Goal: Transaction & Acquisition: Purchase product/service

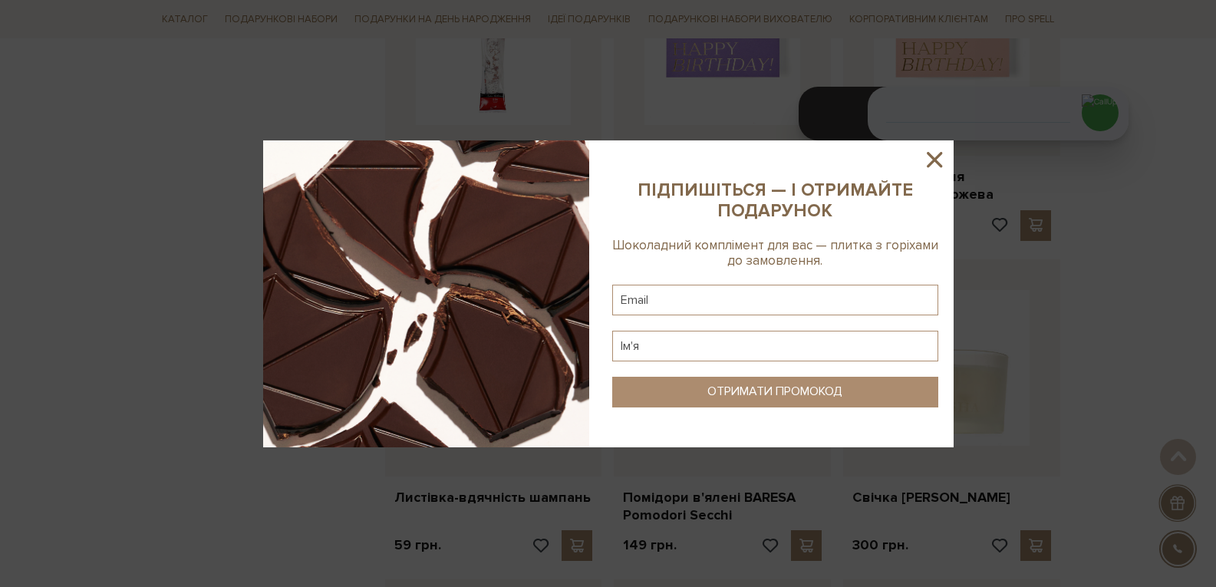
click at [937, 163] on icon at bounding box center [934, 159] width 15 height 15
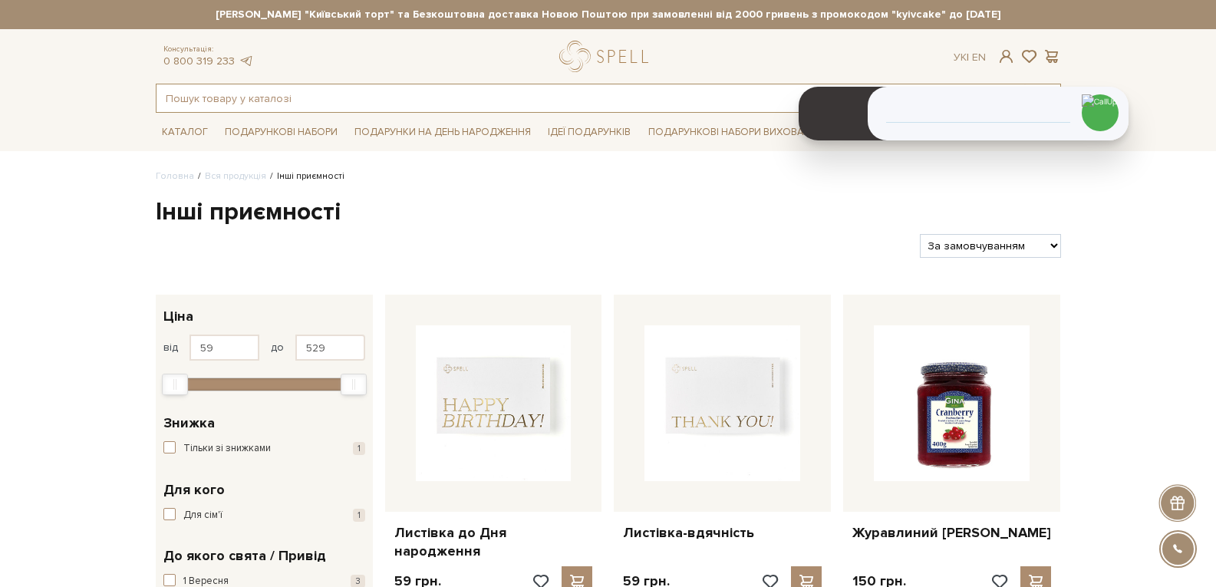
click at [381, 91] on input "text" at bounding box center [590, 98] width 868 height 28
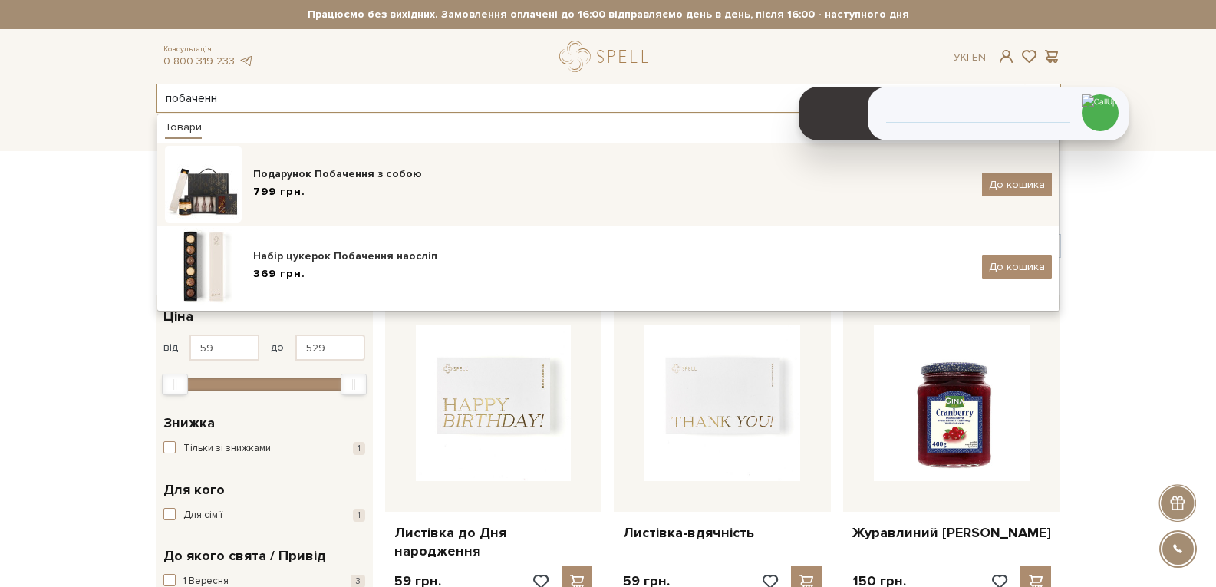
type input "побаченн"
click at [394, 197] on div "799 грн." at bounding box center [611, 192] width 717 height 16
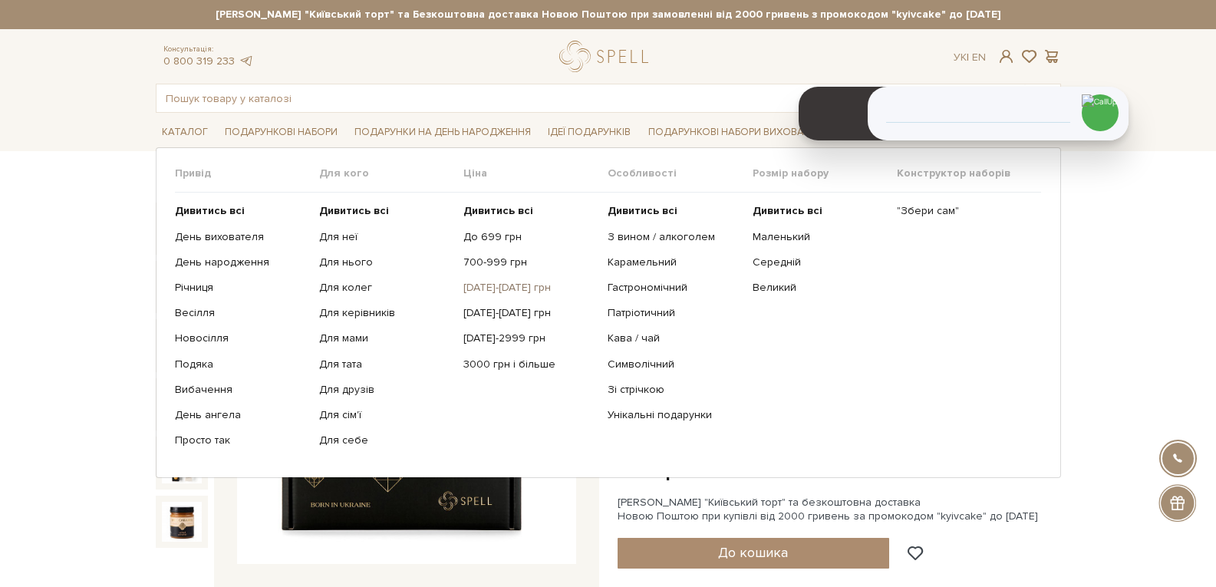
click at [481, 285] on link "[DATE]-[DATE] грн" at bounding box center [529, 288] width 133 height 14
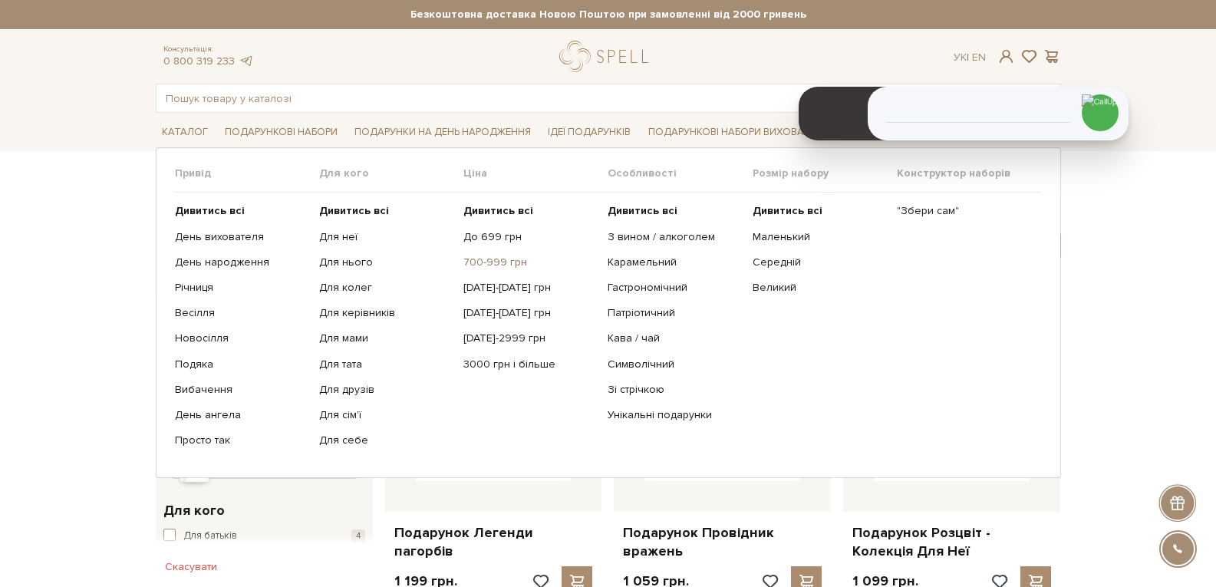
click at [487, 260] on link "700-999 грн" at bounding box center [529, 262] width 133 height 14
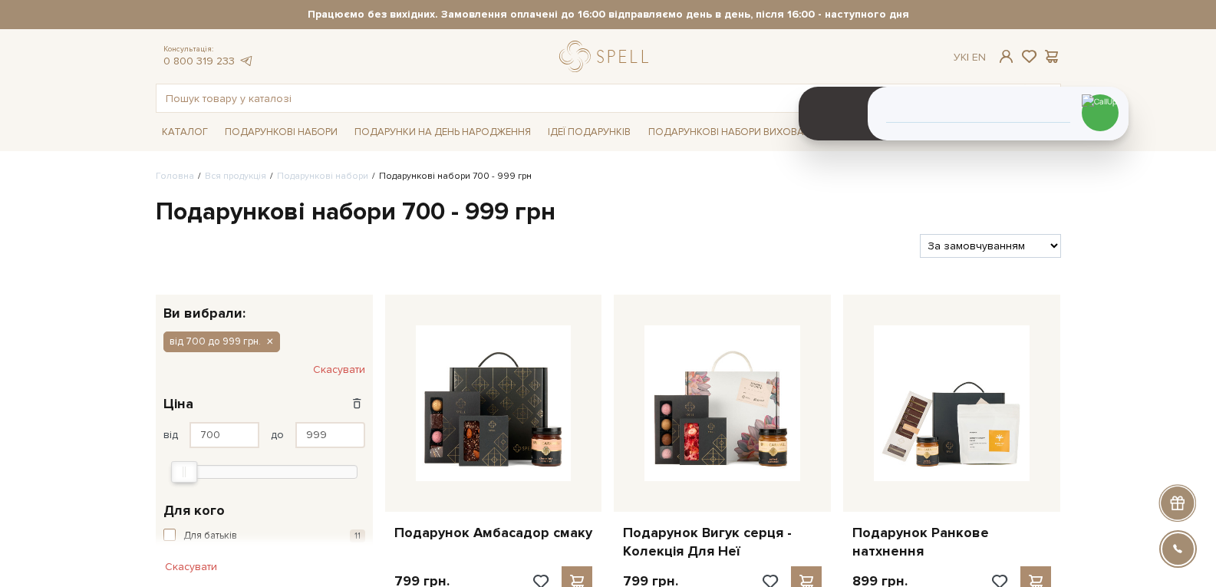
click at [1045, 249] on select "За замовчуванням За Ціною (зростання) За Ціною (зменшення) Новинки За популярні…" at bounding box center [990, 246] width 140 height 24
select select "https://spellchocolate.com/our-productions/podarunkovi-box/700-999?sort=p.price…"
click at [920, 234] on select "За замовчуванням За Ціною (зростання) За Ціною (зменшення) Новинки За популярні…" at bounding box center [990, 246] width 140 height 24
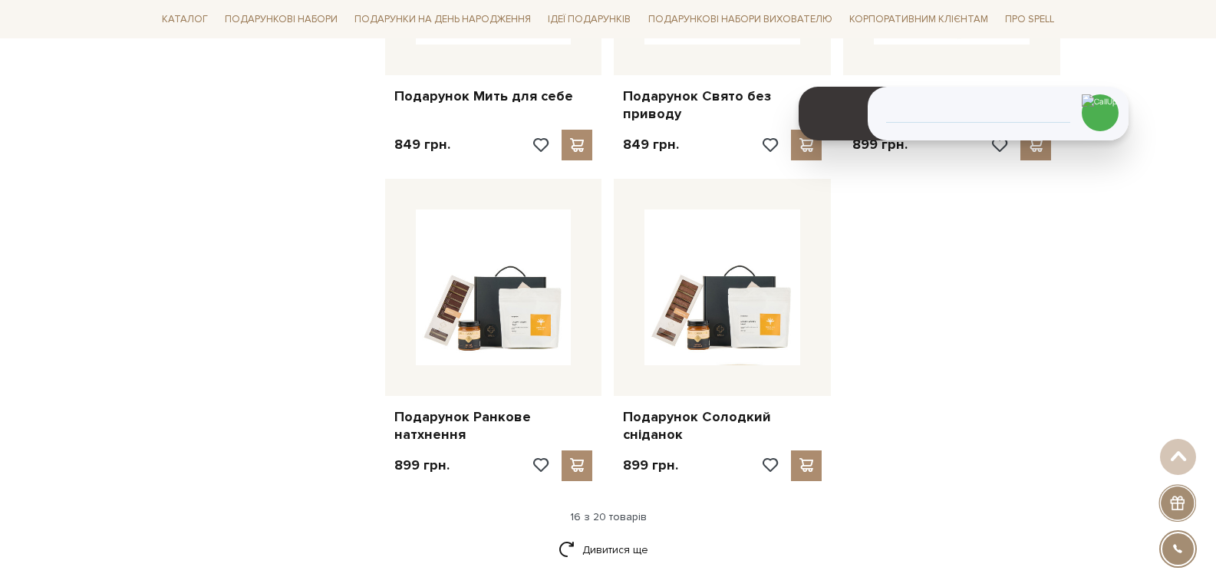
scroll to position [1841, 0]
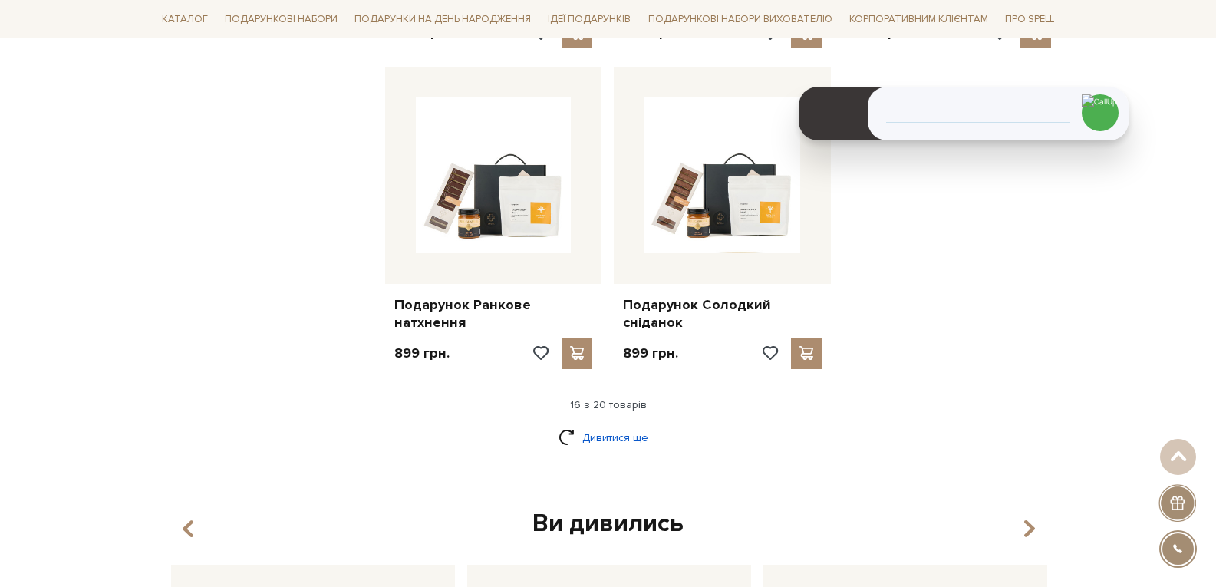
click at [607, 427] on link "Дивитися ще" at bounding box center [608, 437] width 100 height 27
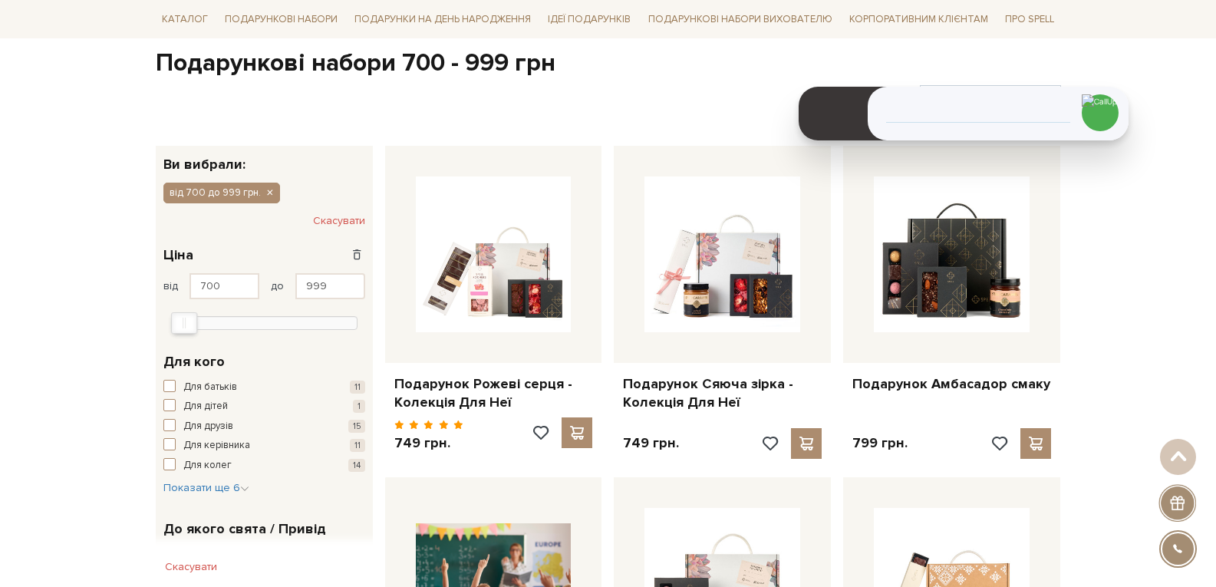
scroll to position [0, 0]
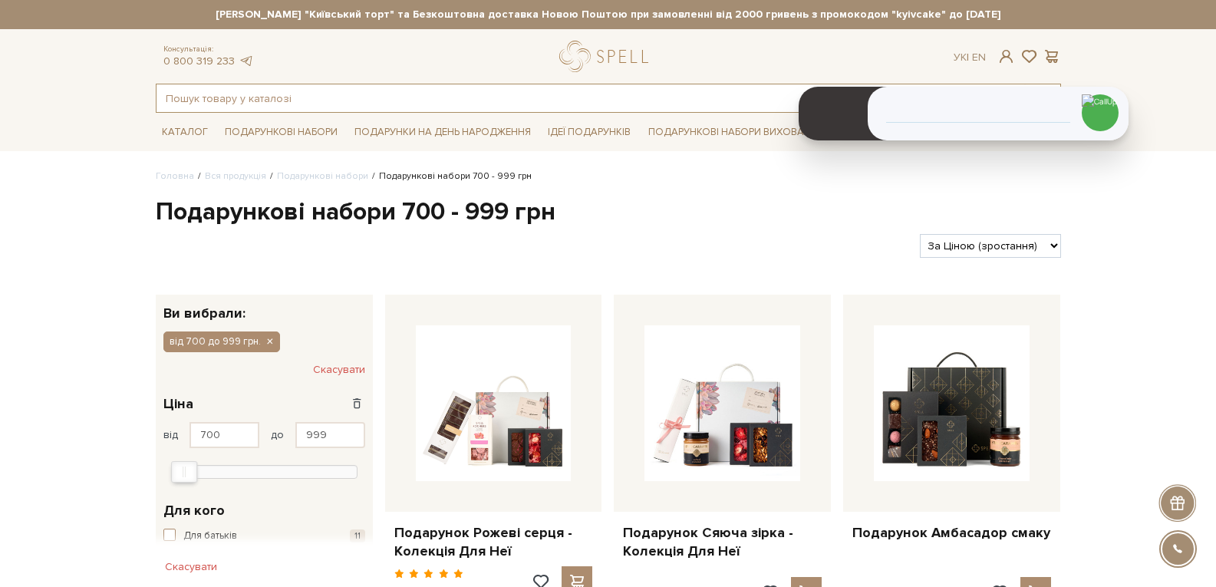
click at [241, 100] on input "text" at bounding box center [590, 98] width 868 height 28
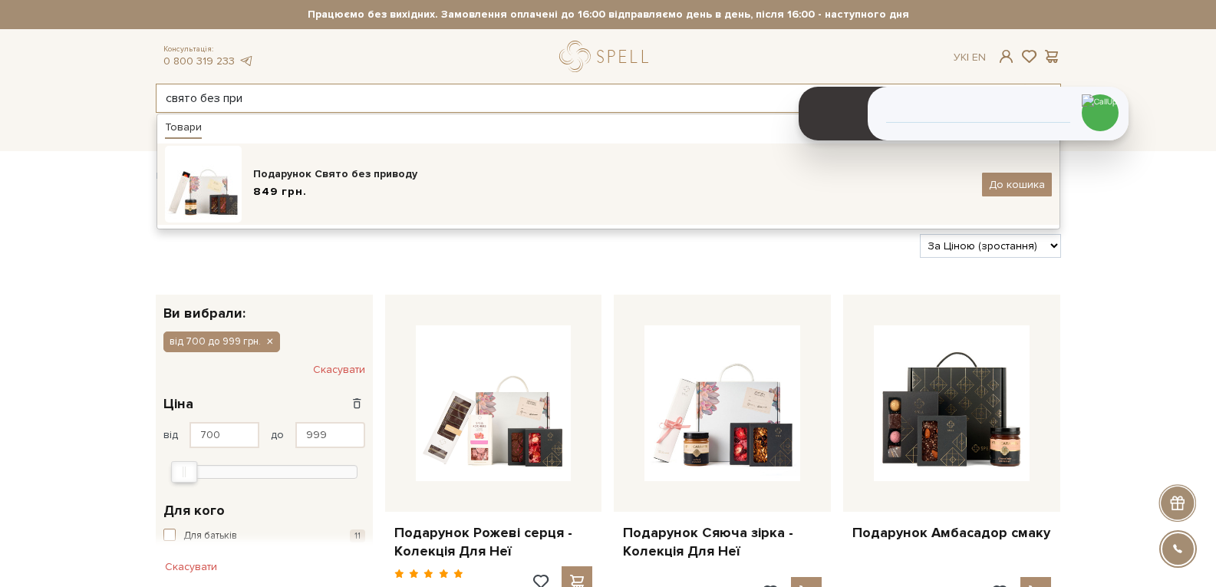
type input "свято без при"
click at [395, 184] on div "849 грн." at bounding box center [611, 192] width 717 height 16
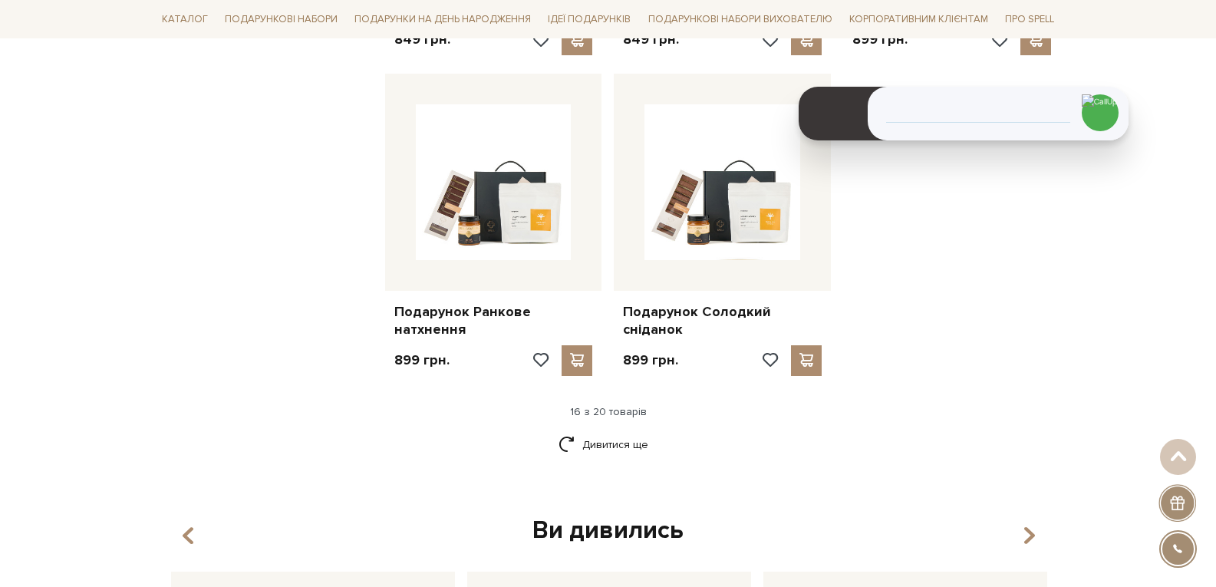
scroll to position [1918, 0]
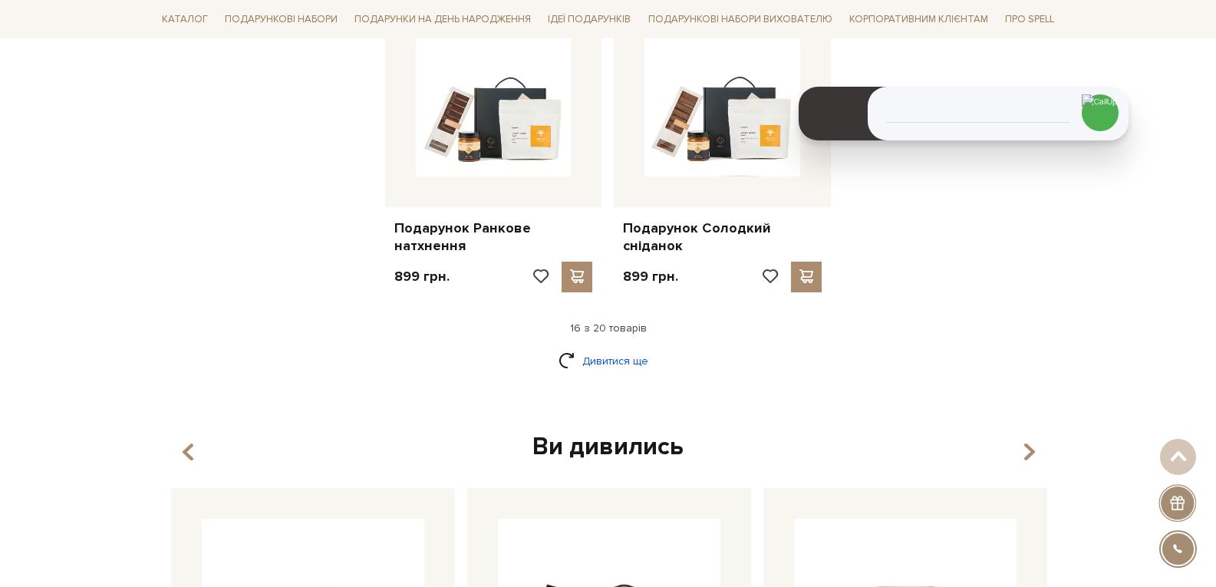
click at [591, 365] on link "Дивитися ще" at bounding box center [608, 360] width 100 height 27
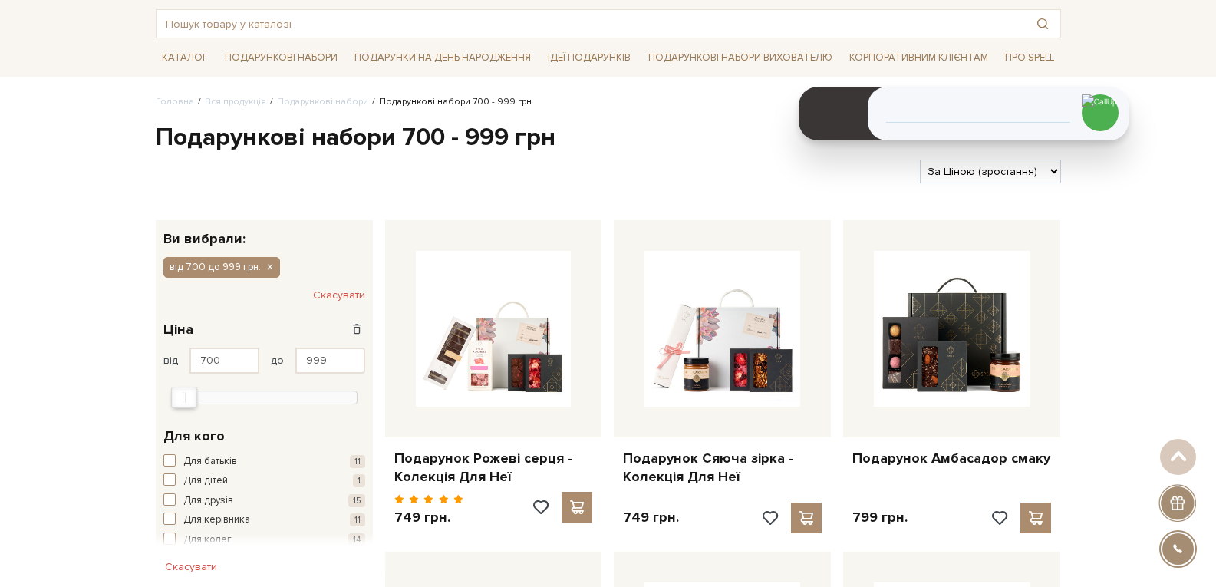
scroll to position [0, 0]
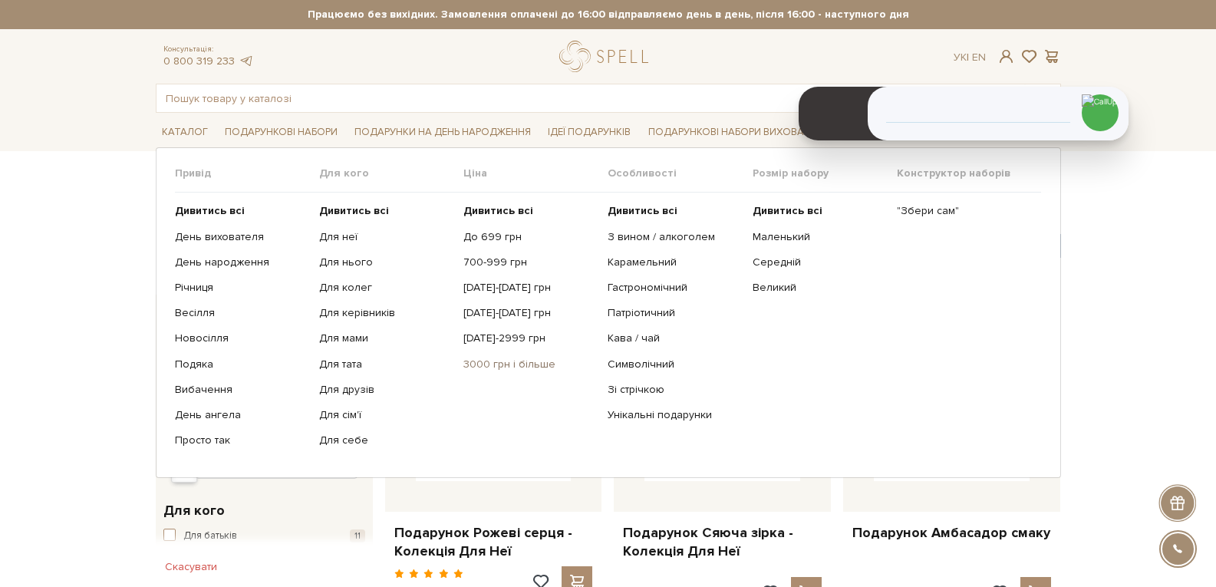
click at [496, 367] on link "3000 грн і більше" at bounding box center [529, 364] width 133 height 14
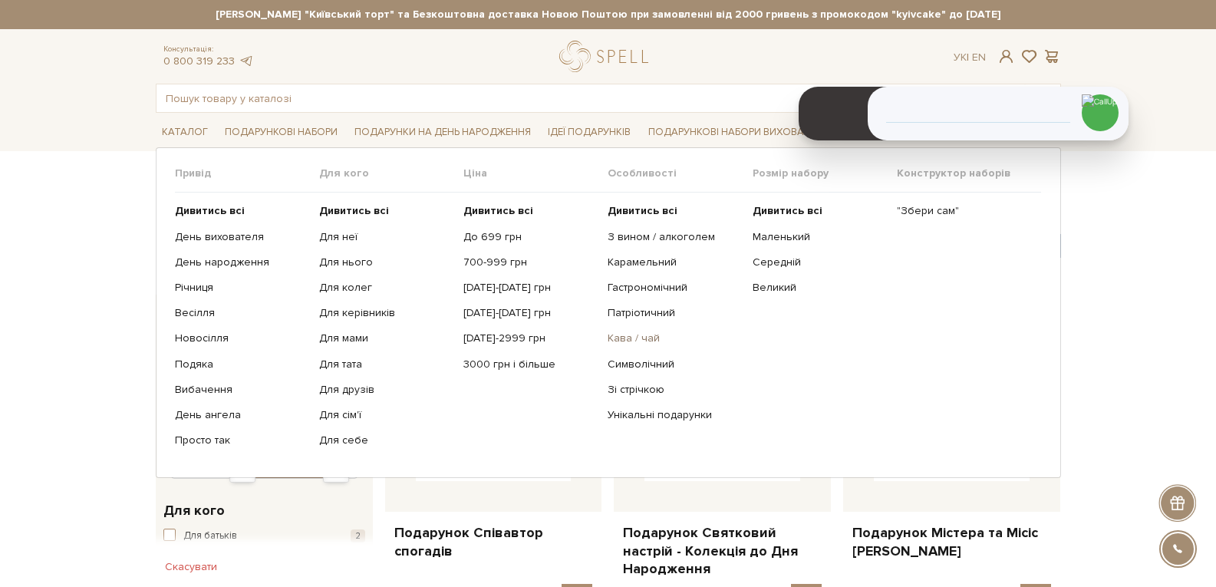
click at [620, 343] on link "Кава / чай" at bounding box center [674, 338] width 133 height 14
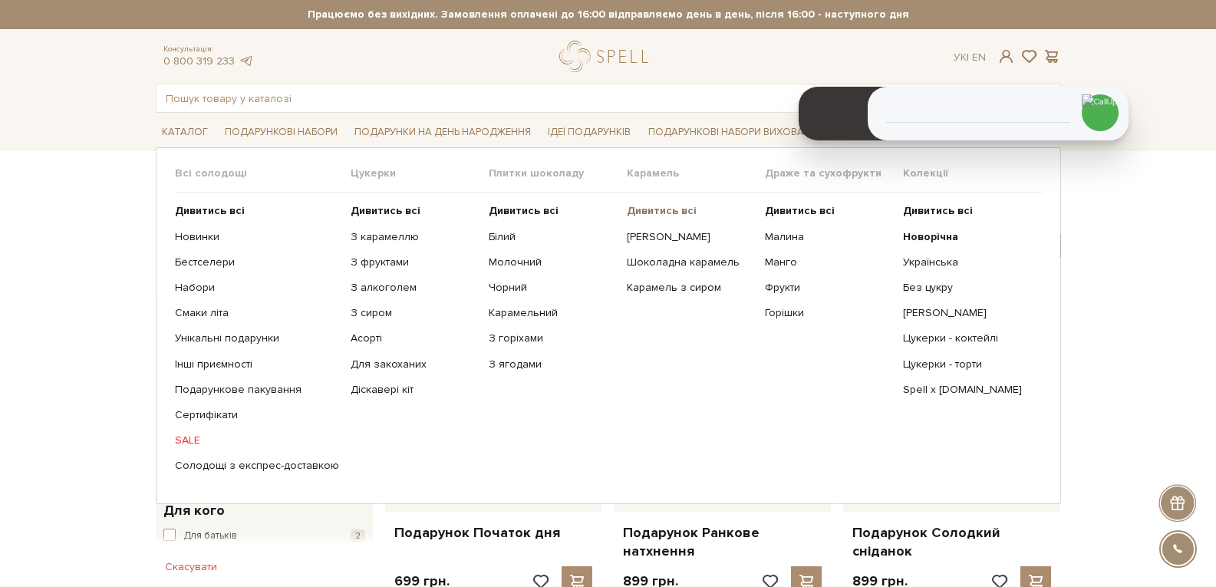
click at [634, 210] on b "Дивитись всі" at bounding box center [662, 210] width 70 height 13
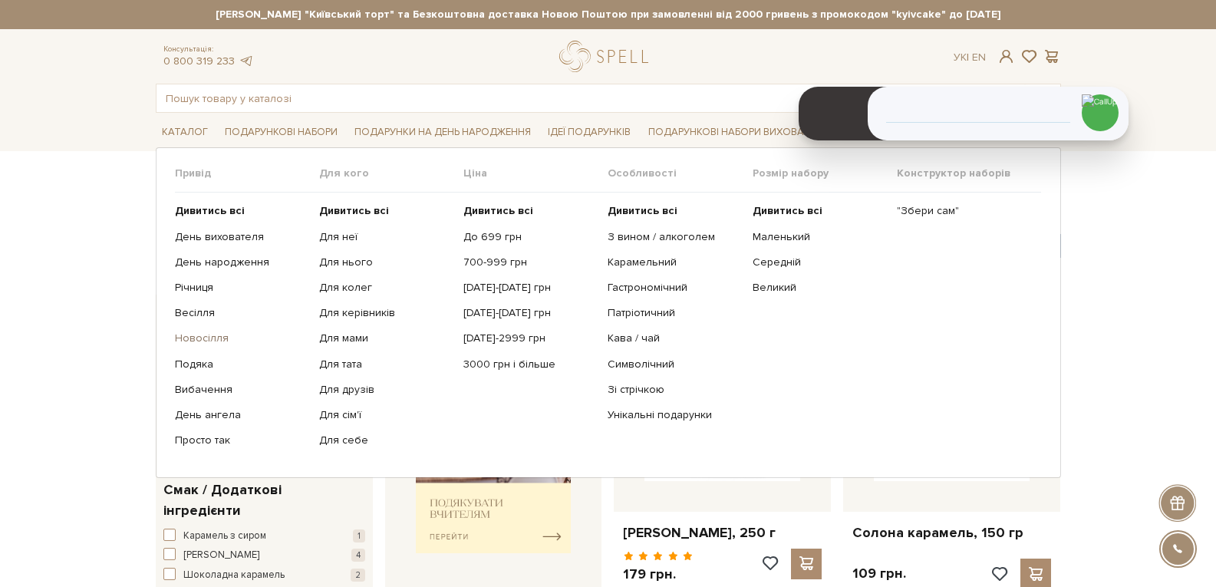
click at [207, 332] on link "Новосілля" at bounding box center [241, 338] width 133 height 14
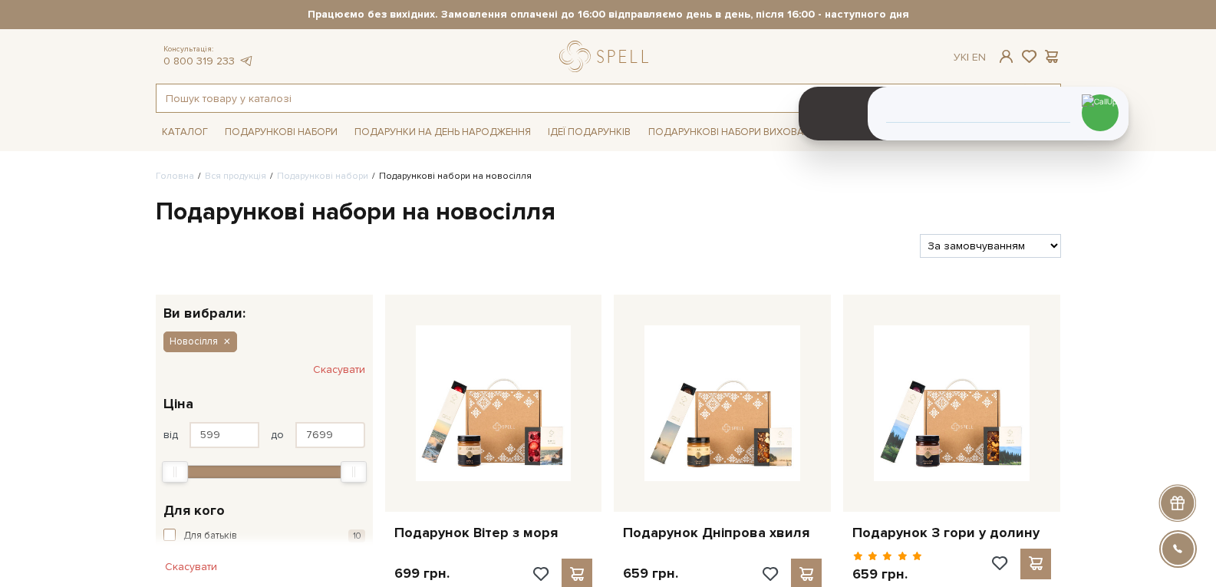
click at [212, 95] on input "text" at bounding box center [590, 98] width 868 height 28
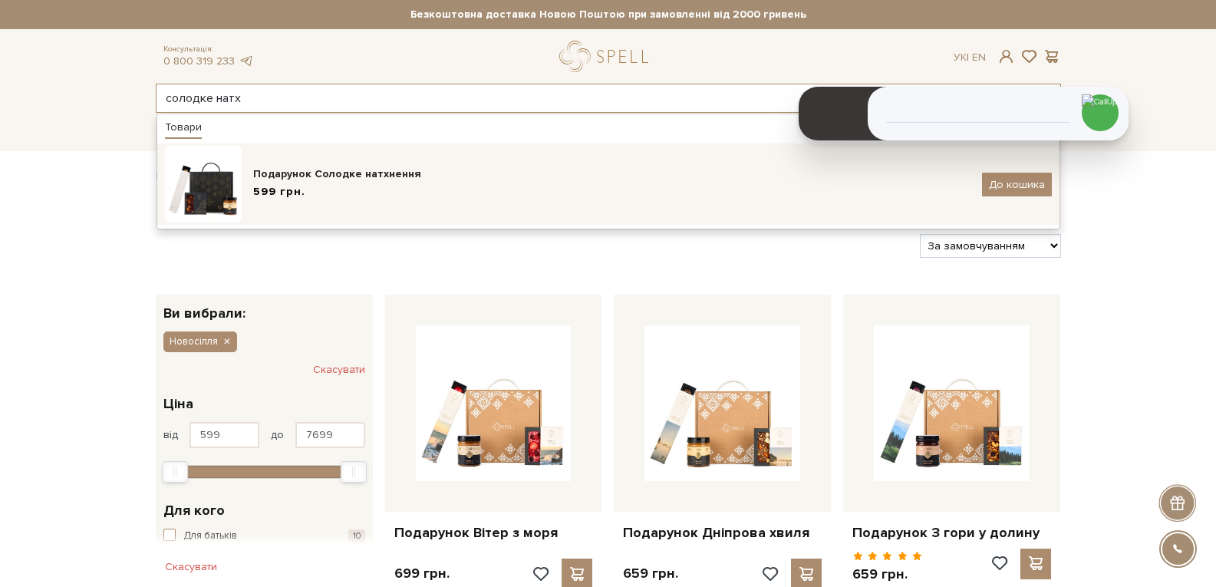
type input "солодке натх"
click at [318, 199] on div "599 грн." at bounding box center [611, 192] width 717 height 16
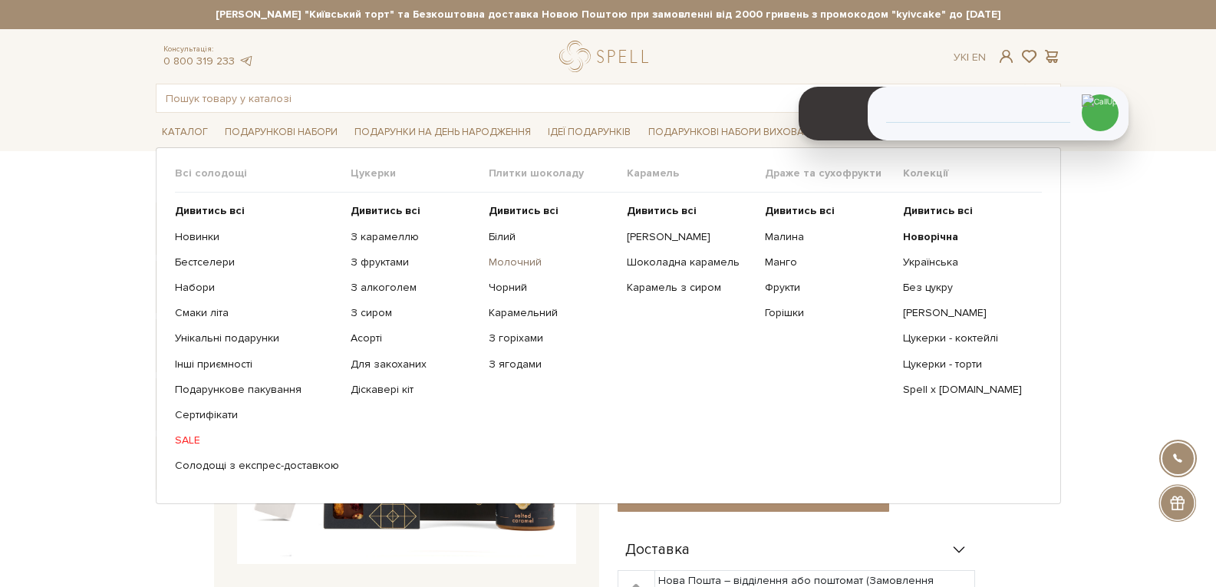
click at [502, 262] on link "Молочний" at bounding box center [552, 262] width 127 height 14
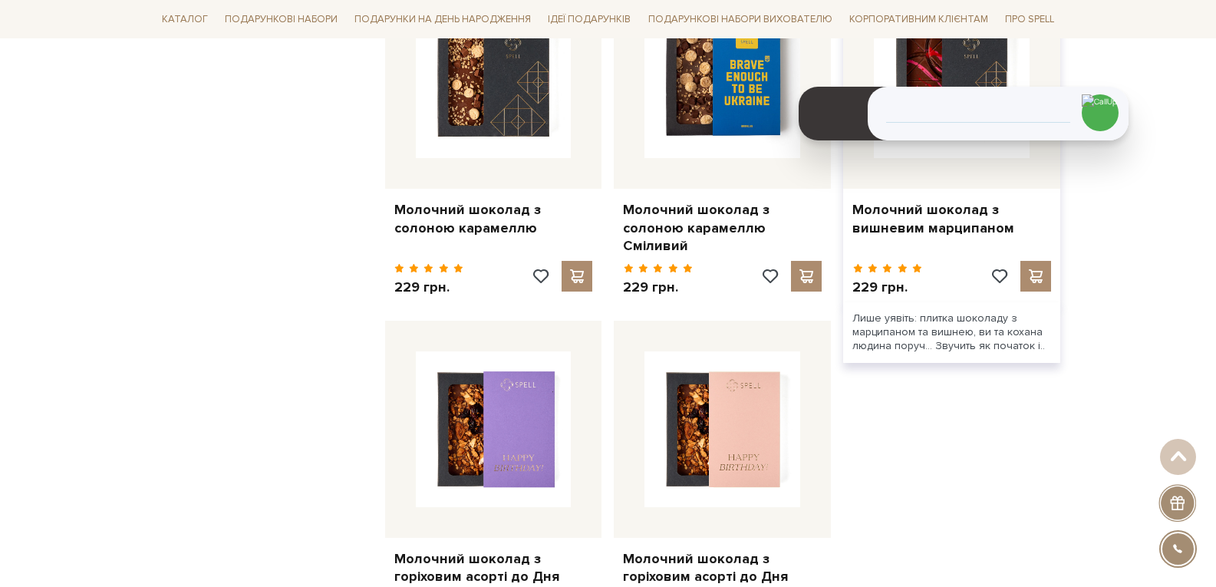
scroll to position [1688, 0]
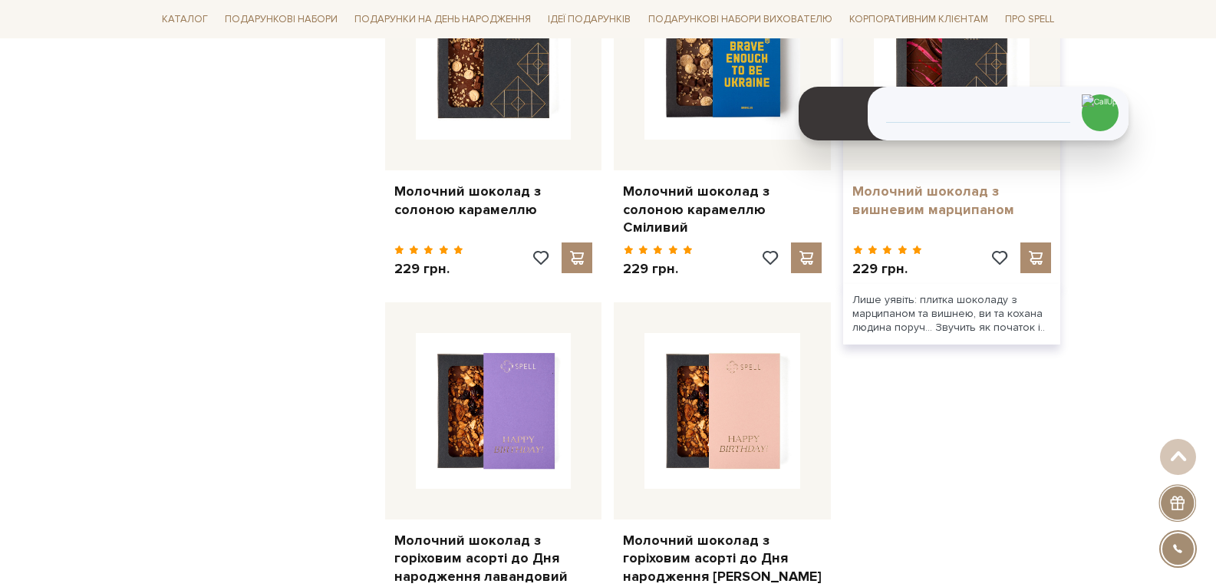
drag, startPoint x: 848, startPoint y: 179, endPoint x: 1017, endPoint y: 206, distance: 171.8
click at [1017, 206] on div "Молочний шоколад з вишневим марципаном" at bounding box center [951, 197] width 217 height 54
copy link "Молочний шоколад з вишневим марципаном"
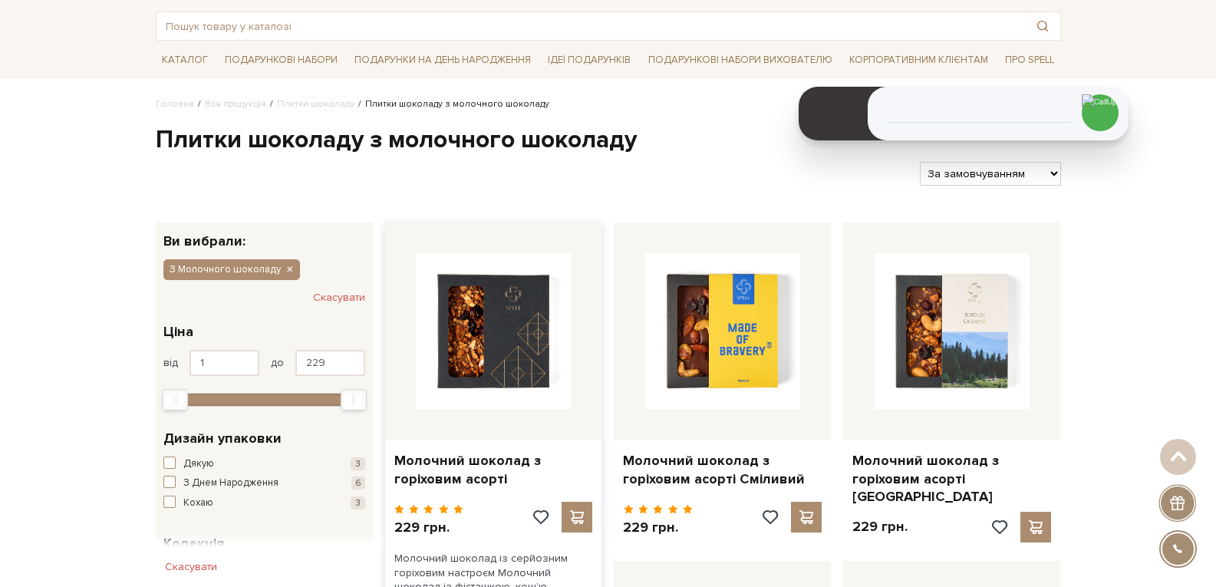
scroll to position [0, 0]
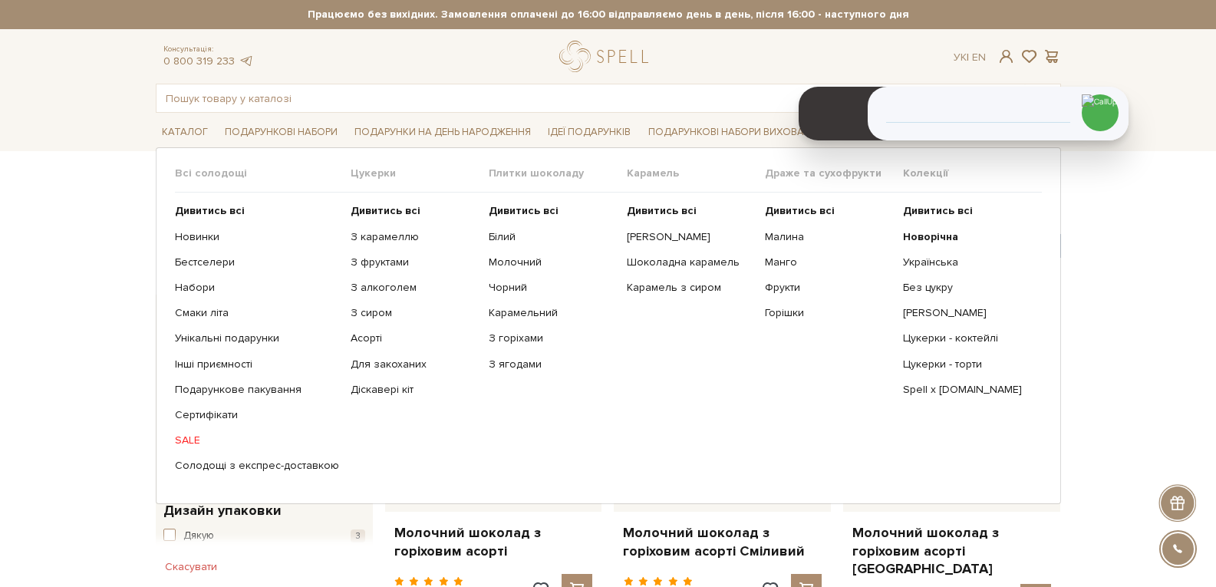
drag, startPoint x: 268, startPoint y: 391, endPoint x: 769, endPoint y: 446, distance: 503.1
click at [268, 390] on link "Подарункове пакування" at bounding box center [257, 390] width 164 height 14
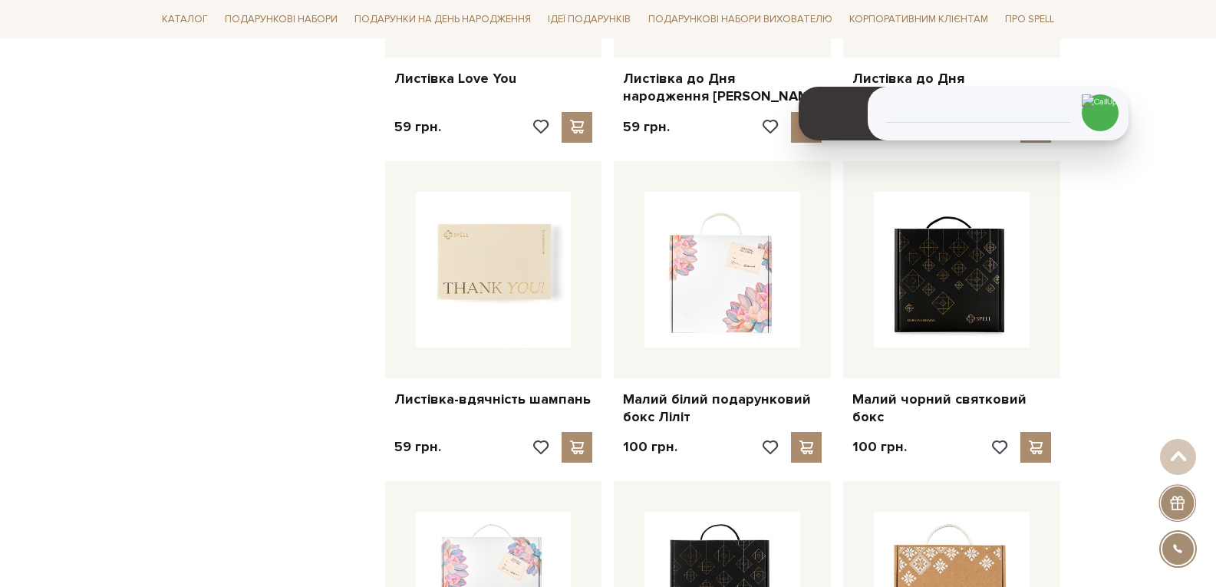
scroll to position [1151, 0]
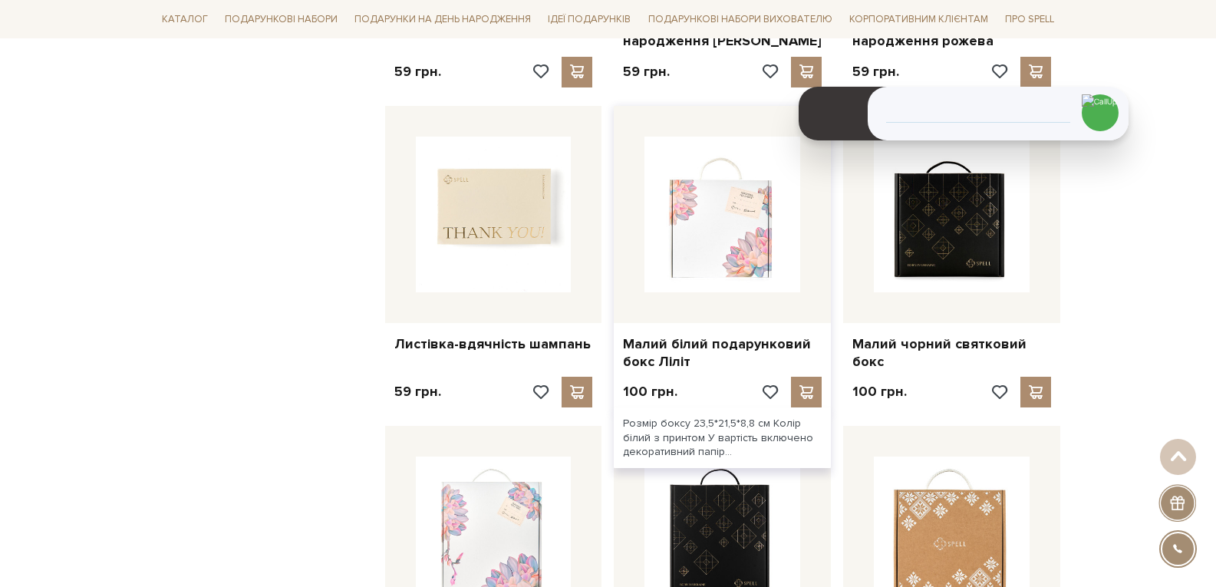
click at [738, 189] on img at bounding box center [722, 215] width 156 height 156
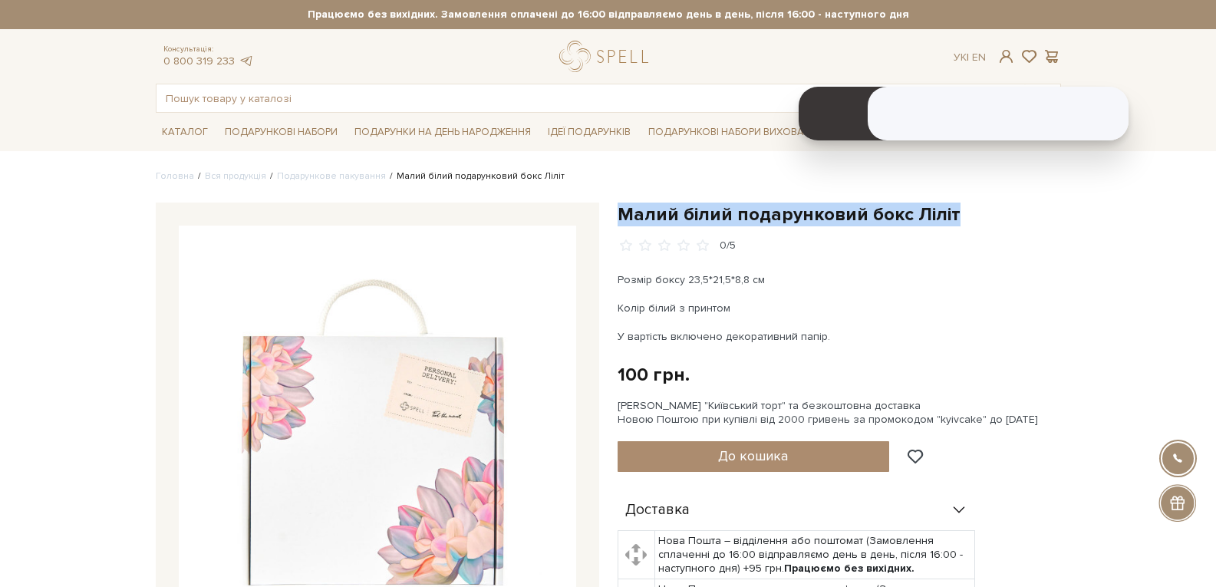
drag, startPoint x: 621, startPoint y: 213, endPoint x: 952, endPoint y: 197, distance: 331.8
copy h1 "Малий білий подарунковий бокс Ліліт"
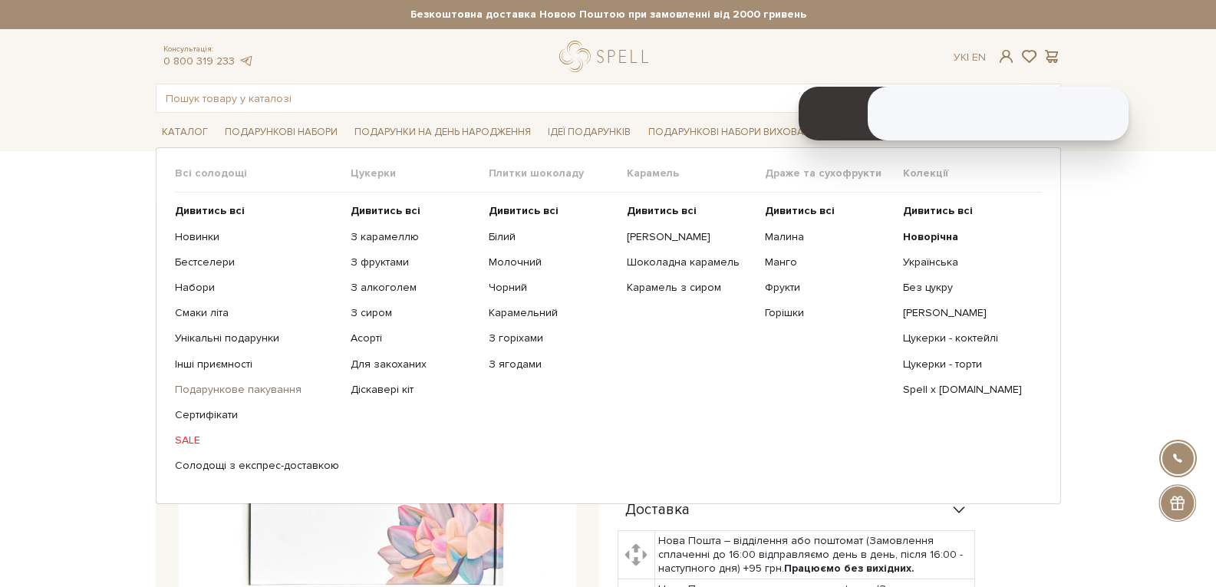
click at [258, 391] on link "Подарункове пакування" at bounding box center [257, 390] width 164 height 14
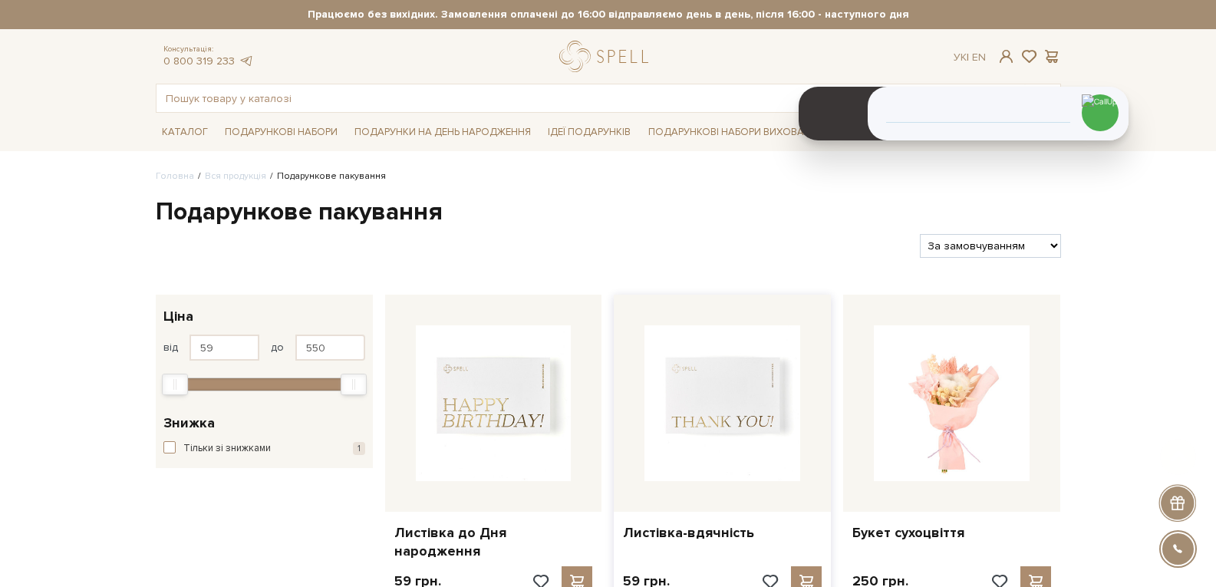
scroll to position [384, 0]
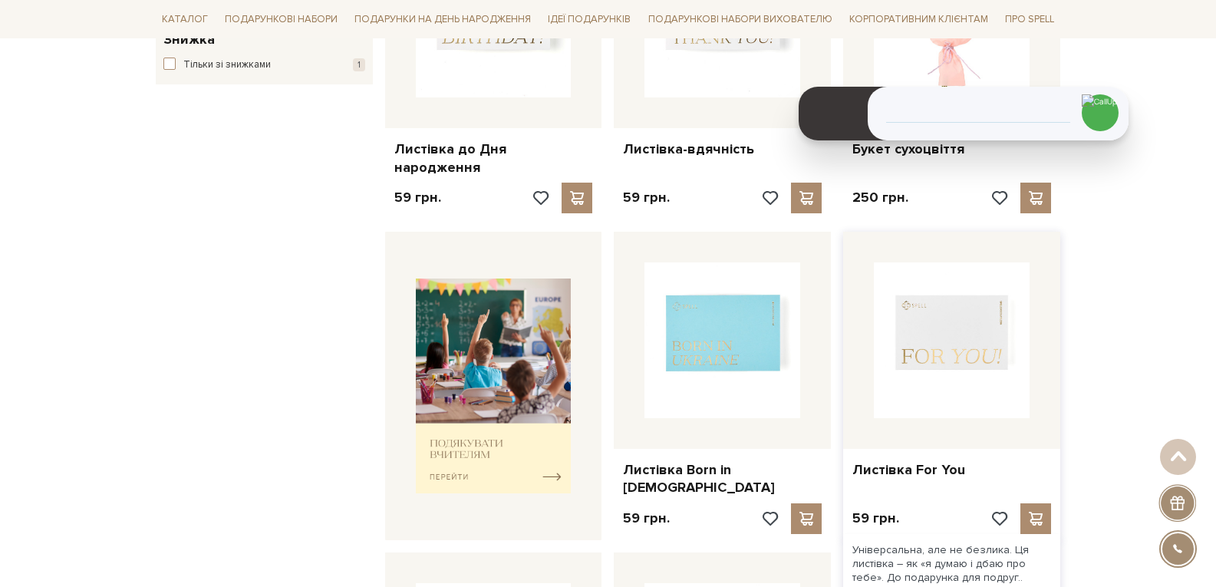
click at [891, 353] on img at bounding box center [952, 340] width 156 height 156
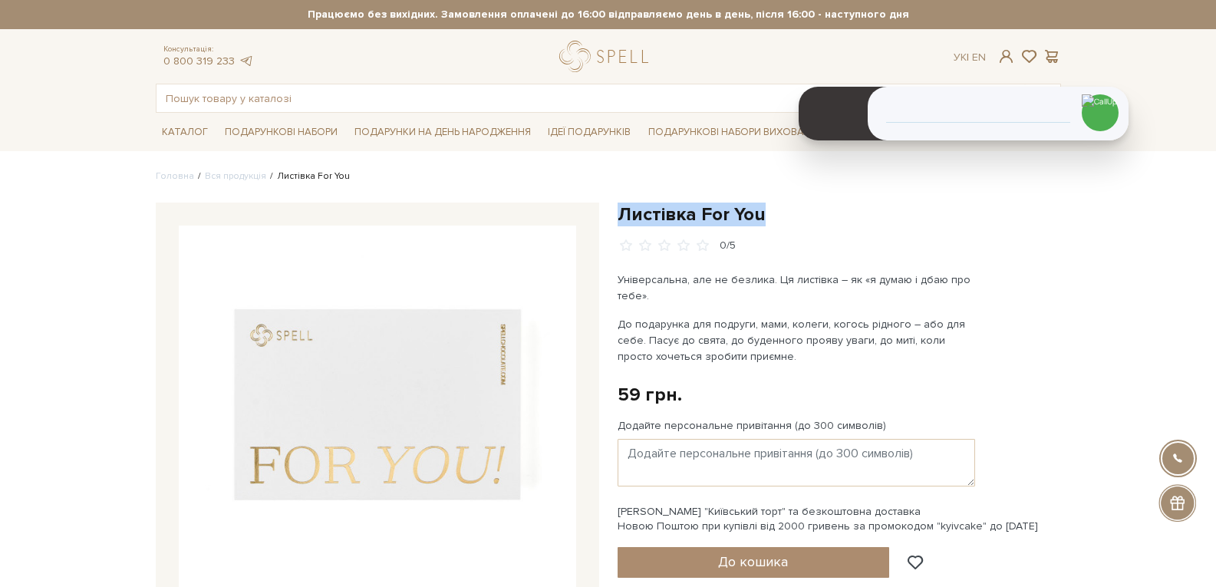
drag, startPoint x: 781, startPoint y: 213, endPoint x: 618, endPoint y: 212, distance: 162.6
click at [618, 214] on h1 "Листівка For You" at bounding box center [838, 215] width 443 height 24
copy h1 "Листівка For You"
